Goal: Task Accomplishment & Management: Use online tool/utility

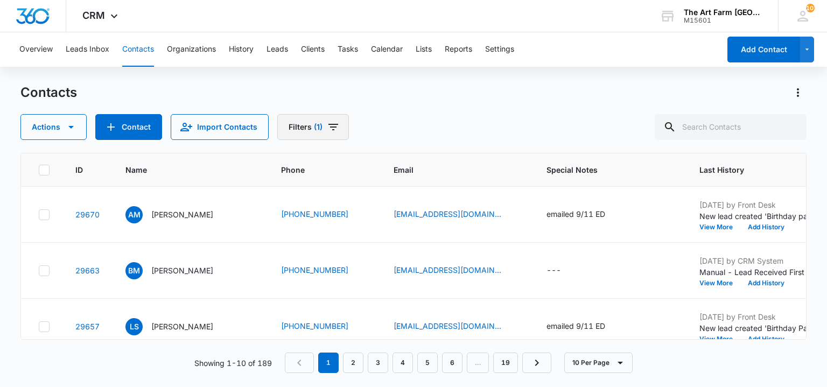
click at [327, 129] on icon "Filters" at bounding box center [333, 127] width 13 height 13
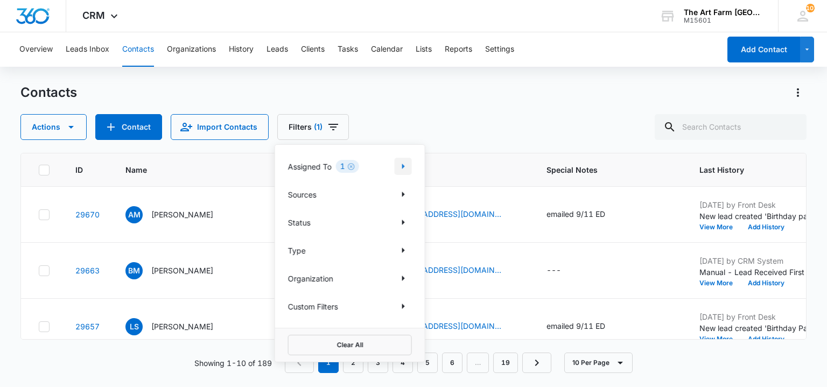
click at [409, 171] on button "Show Assigned To filters" at bounding box center [403, 166] width 17 height 17
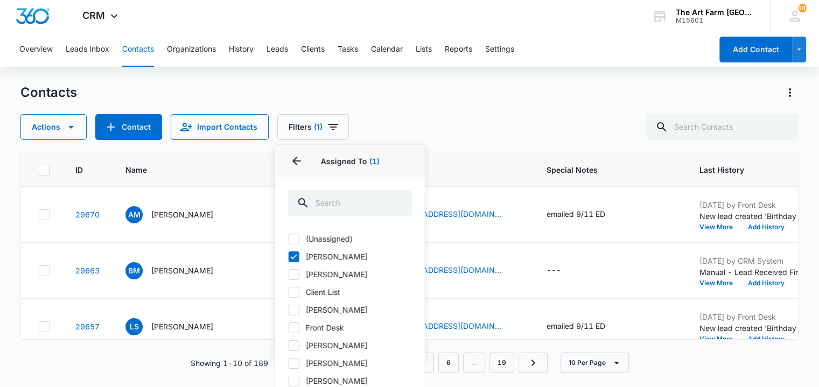
click at [321, 328] on label "Front Desk" at bounding box center [350, 327] width 124 height 11
click at [289, 328] on input "Front Desk" at bounding box center [288, 327] width 1 height 1
checkbox input "true"
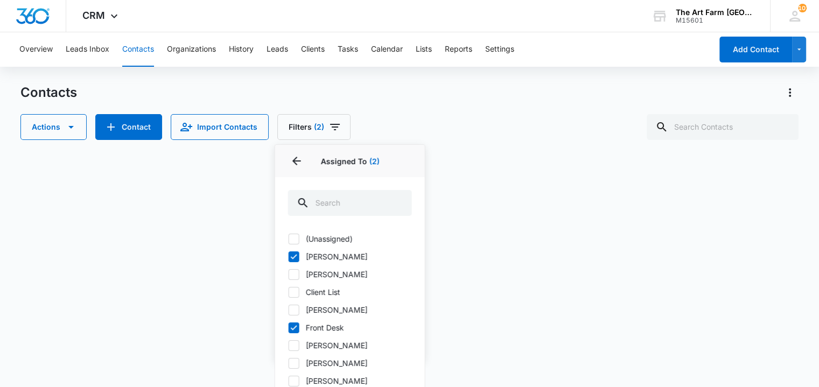
click at [294, 257] on icon at bounding box center [294, 257] width 10 height 10
click at [289, 257] on input "[PERSON_NAME]" at bounding box center [288, 256] width 1 height 1
checkbox input "false"
click at [413, 126] on div "Actions Contact Import Contacts Filters (1) Assigned To 1 Assigned To (1) (Unas…" at bounding box center [412, 127] width 785 height 26
